Goal: Answer question/provide support

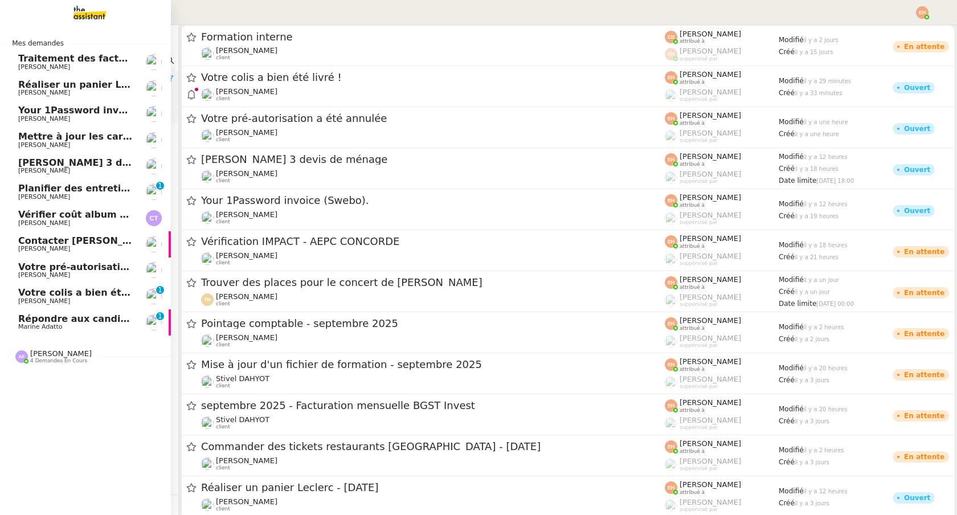
click at [34, 314] on span "Répondre aux candidats pour le poste de Chef de projet" at bounding box center [162, 318] width 288 height 11
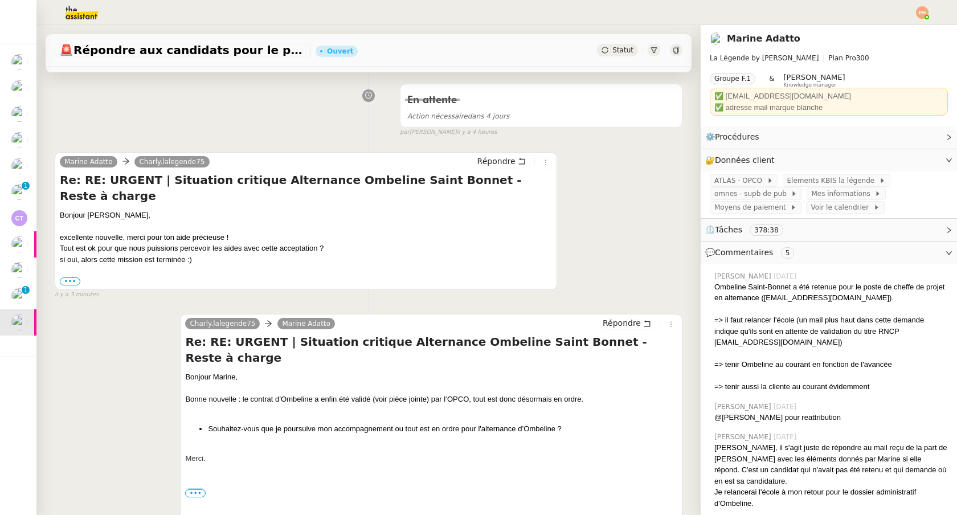
scroll to position [152, 0]
click at [266, 241] on div "Tout est ok pour que nous puissions percevoir les aides avec cette acceptation ?" at bounding box center [306, 246] width 492 height 11
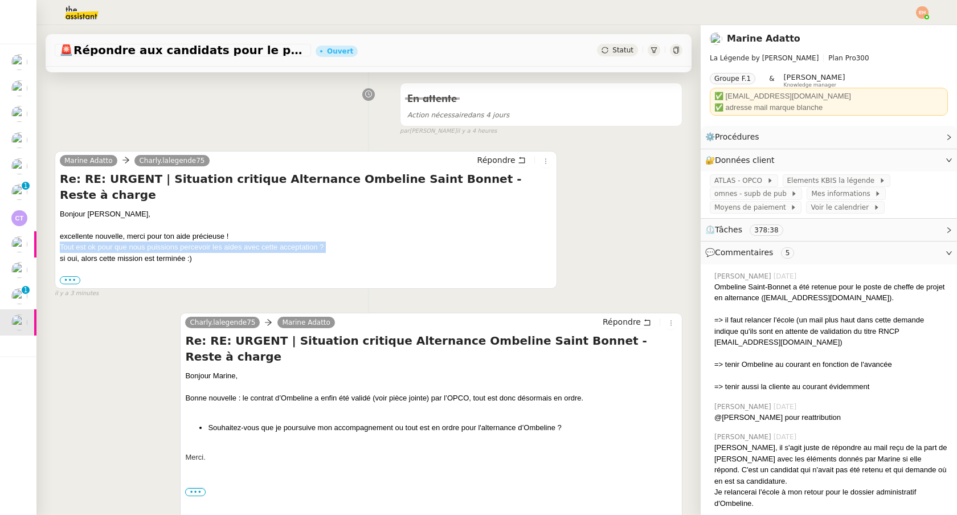
click at [266, 241] on div "Tout est ok pour que nous puissions percevoir les aides avec cette acceptation ?" at bounding box center [306, 246] width 492 height 11
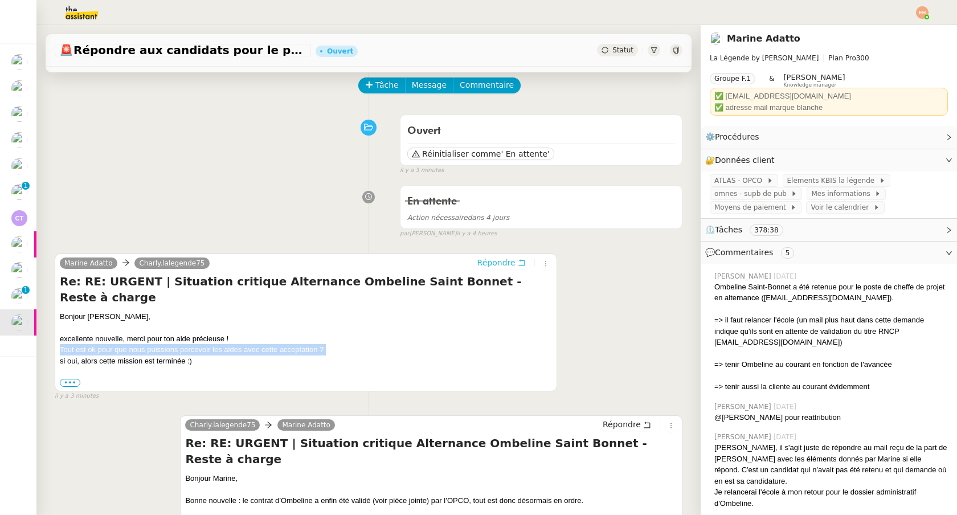
scroll to position [0, 0]
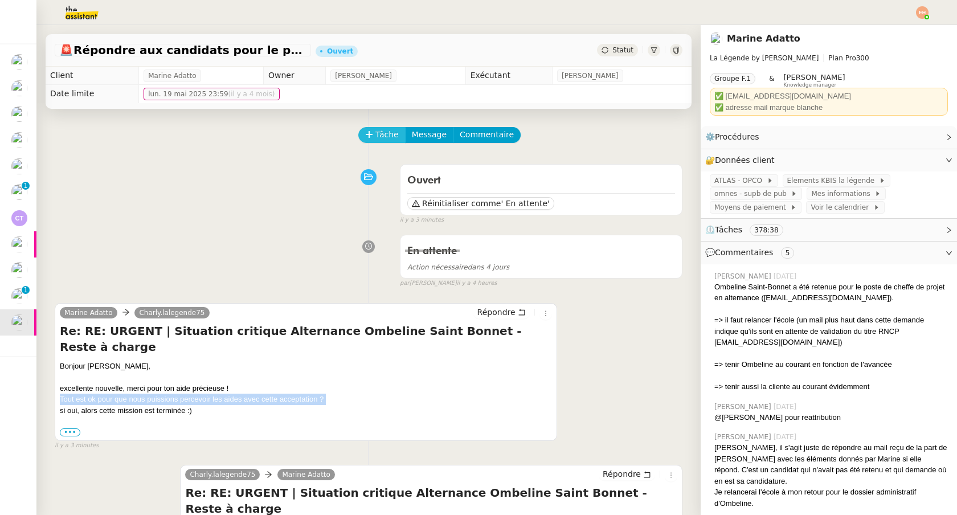
click at [388, 136] on span "Tâche" at bounding box center [386, 134] width 23 height 13
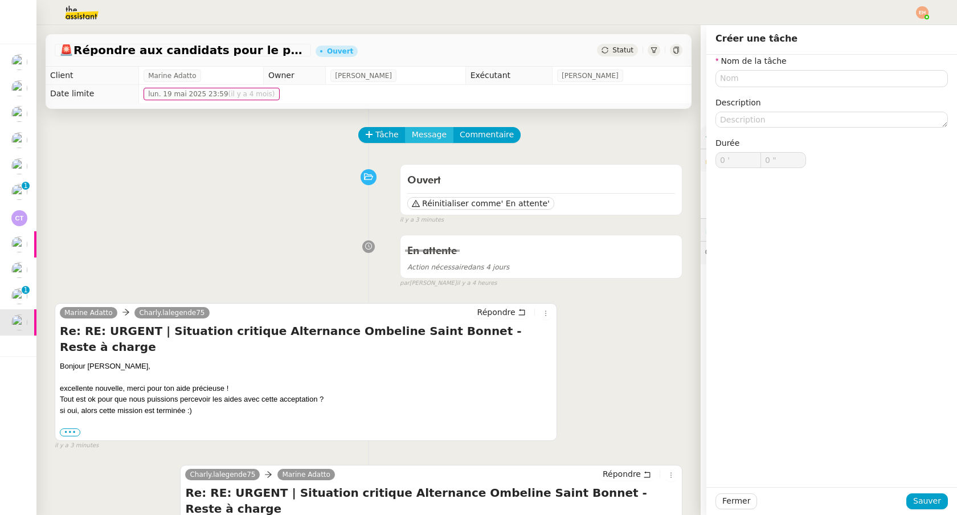
click at [432, 140] on span "Message" at bounding box center [429, 134] width 35 height 13
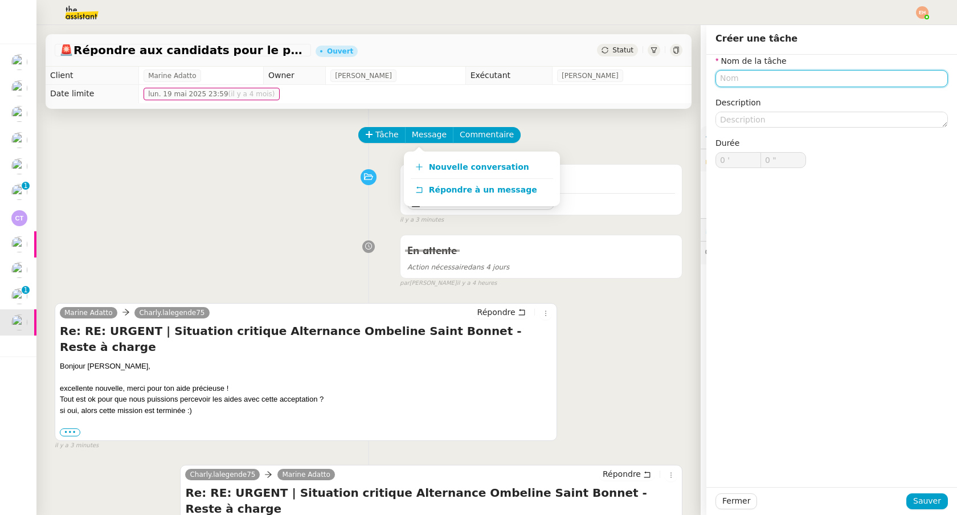
click at [725, 81] on input "text" at bounding box center [831, 78] width 232 height 17
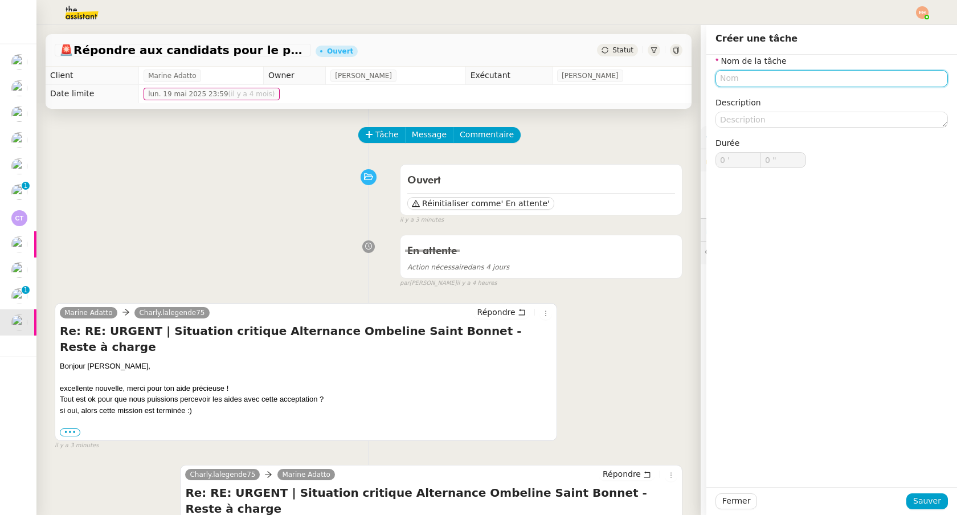
type input "T"
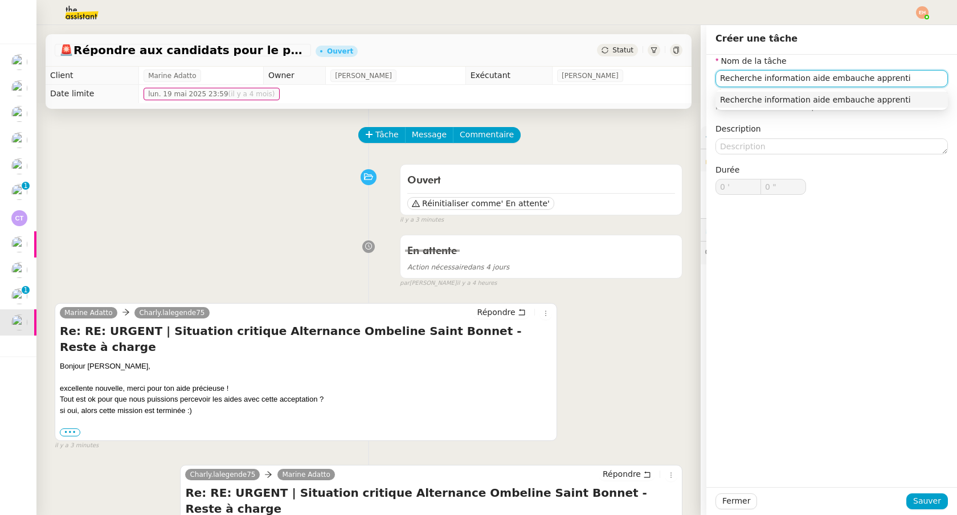
type input "Recherche information aide embauche apprenti"
click at [922, 510] on div "Fermer Sauver" at bounding box center [831, 501] width 251 height 28
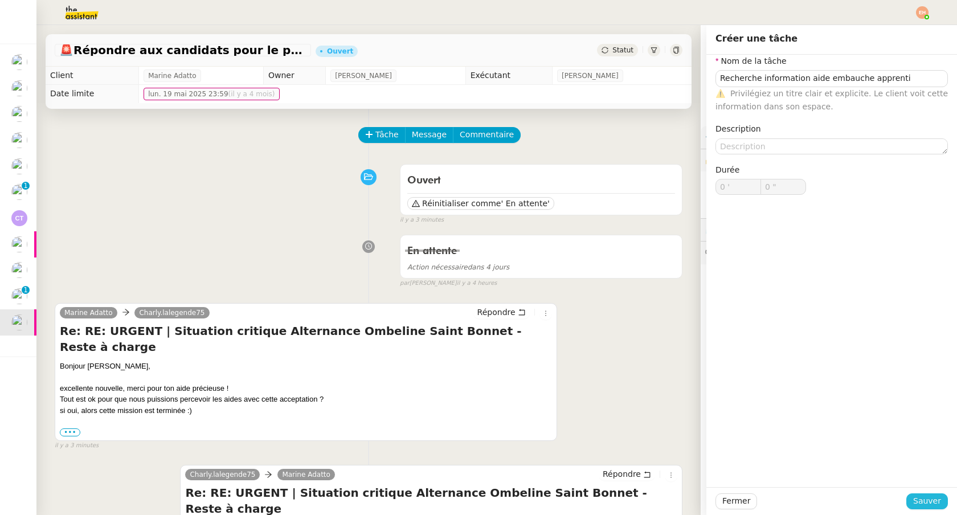
click at [923, 505] on span "Sauver" at bounding box center [927, 500] width 28 height 13
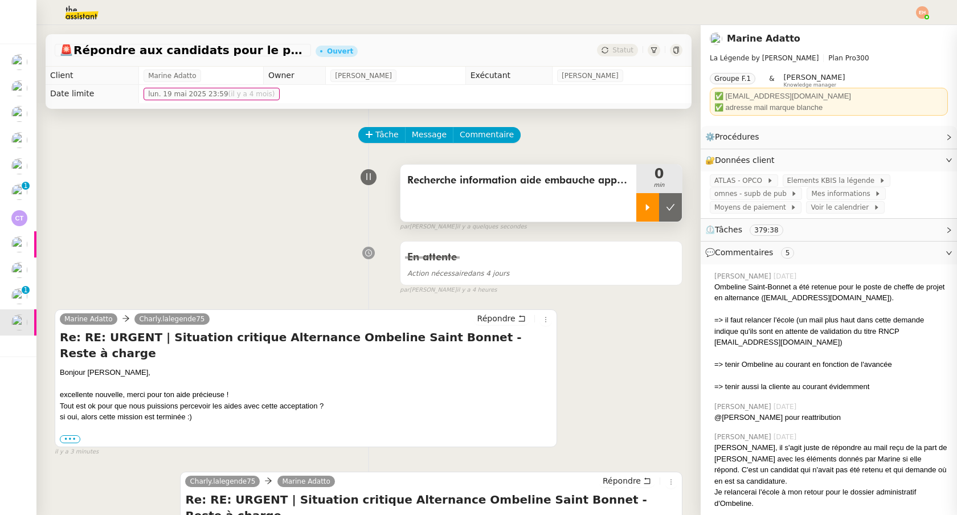
click at [649, 206] on icon at bounding box center [647, 207] width 9 height 9
click at [651, 199] on div at bounding box center [659, 207] width 46 height 28
